Goal: Information Seeking & Learning: Find specific page/section

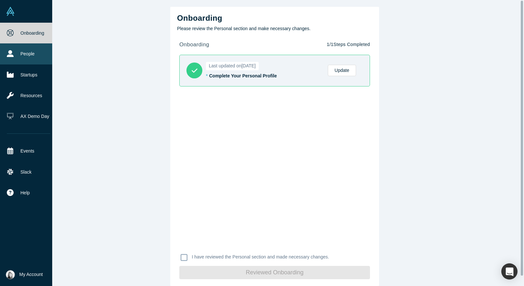
click at [14, 57] on icon at bounding box center [10, 53] width 7 height 7
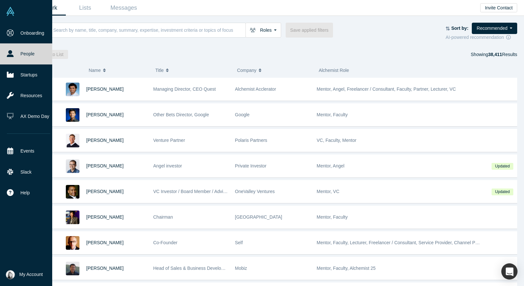
click at [12, 10] on img at bounding box center [10, 11] width 9 height 9
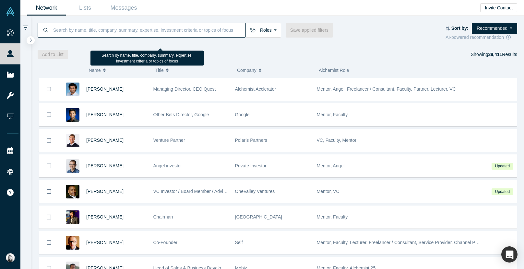
click at [181, 37] on input at bounding box center [149, 29] width 193 height 15
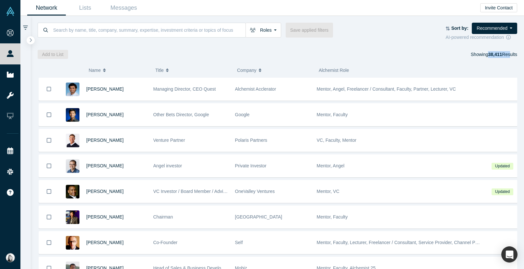
drag, startPoint x: 476, startPoint y: 67, endPoint x: 503, endPoint y: 68, distance: 26.9
click at [503, 59] on div "Showing 38,411 Results" at bounding box center [494, 54] width 46 height 9
click at [310, 59] on div "Add to List Showing 38,411 Results" at bounding box center [278, 54] width 480 height 9
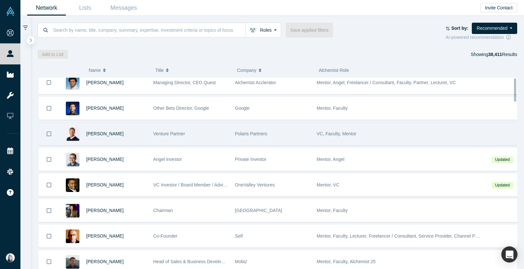
scroll to position [1, 0]
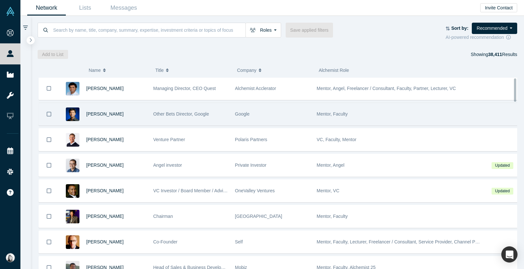
click at [209, 117] on span "Other Bets Director, Google" at bounding box center [181, 114] width 56 height 5
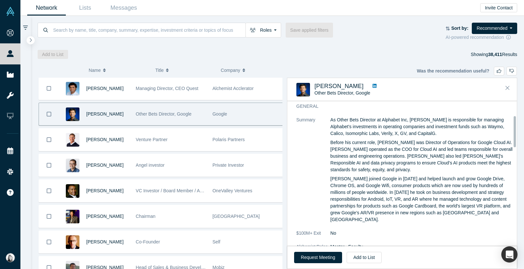
scroll to position [0, 0]
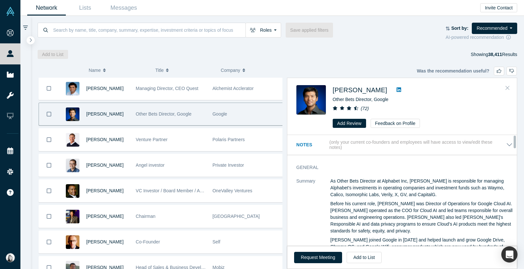
click at [505, 91] on icon "Close" at bounding box center [507, 88] width 4 height 6
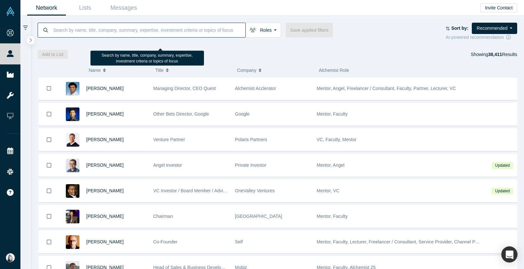
click at [189, 34] on input at bounding box center [149, 29] width 193 height 15
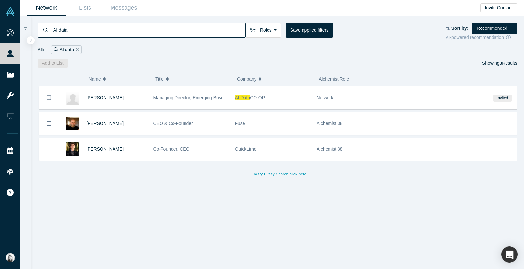
click at [106, 38] on input "AI data" at bounding box center [149, 29] width 193 height 15
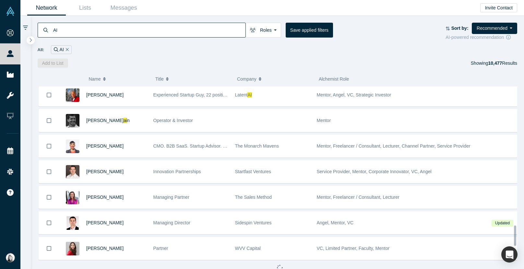
scroll to position [1125, 0]
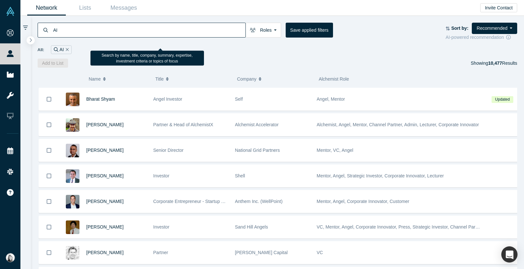
click at [123, 34] on input "AI" at bounding box center [149, 29] width 193 height 15
type input "A"
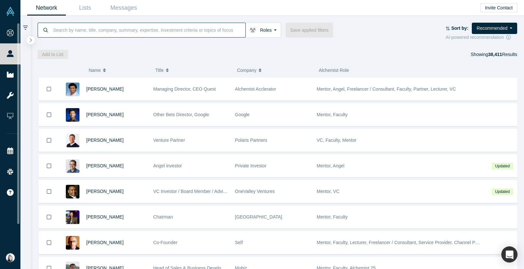
click at [28, 31] on icon at bounding box center [25, 28] width 5 height 6
click at [32, 42] on icon "button" at bounding box center [30, 40] width 3 height 5
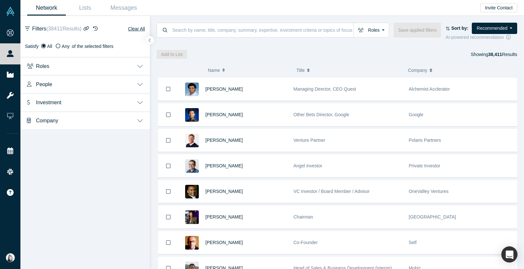
click at [150, 129] on button "Company" at bounding box center [84, 120] width 129 height 18
click at [85, 146] on button "Company Name" at bounding box center [84, 137] width 129 height 17
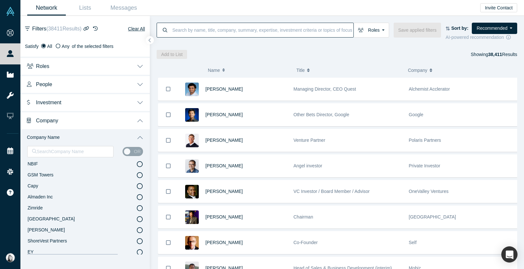
click at [237, 38] on input at bounding box center [263, 29] width 182 height 15
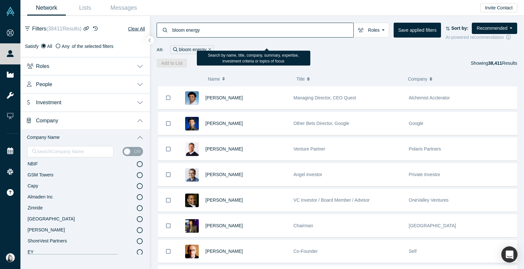
type input "bloom energy"
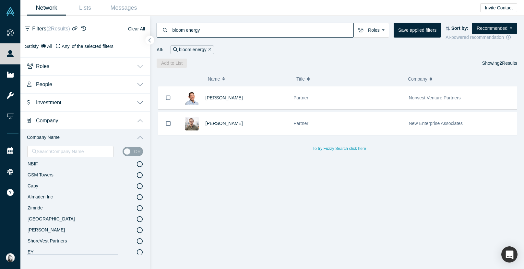
click at [151, 43] on icon "button" at bounding box center [149, 40] width 3 height 5
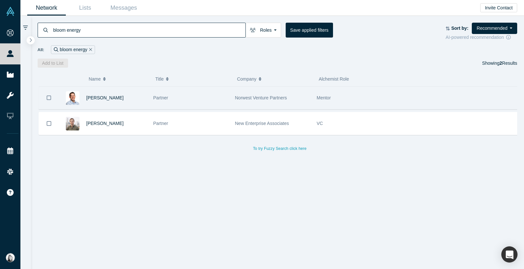
click at [147, 109] on div "[PERSON_NAME]" at bounding box center [116, 98] width 60 height 22
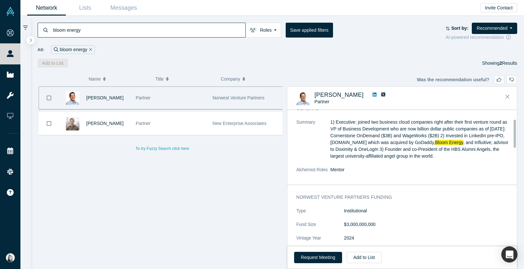
scroll to position [34, 0]
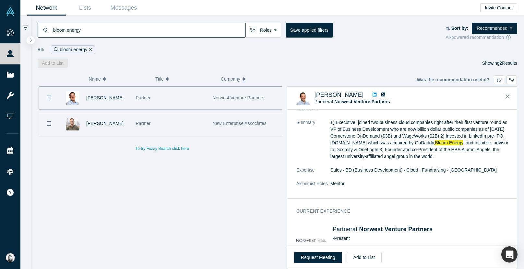
click at [129, 135] on div "[PERSON_NAME]" at bounding box center [107, 123] width 43 height 22
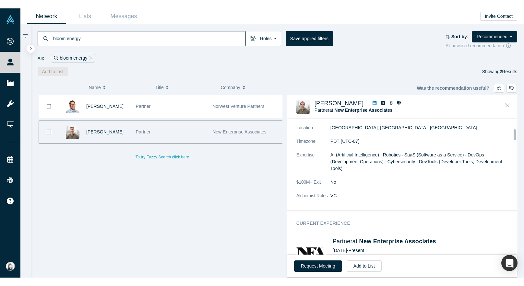
scroll to position [81, 0]
